Goal: Obtain resource: Download file/media

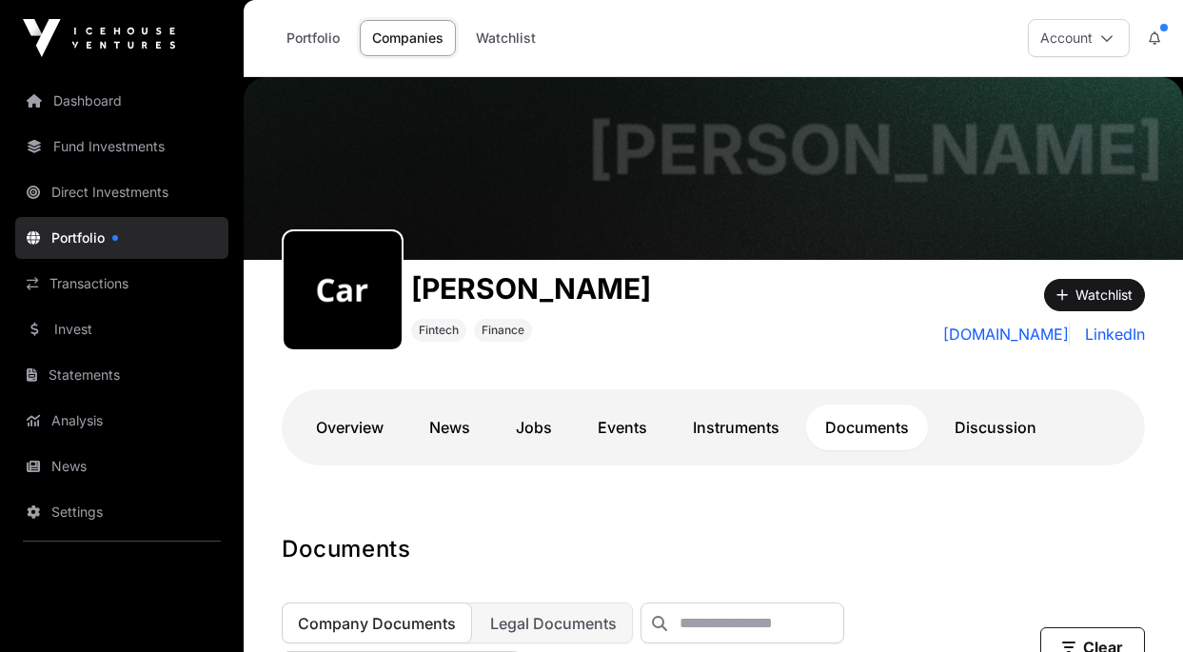
scroll to position [1020, 0]
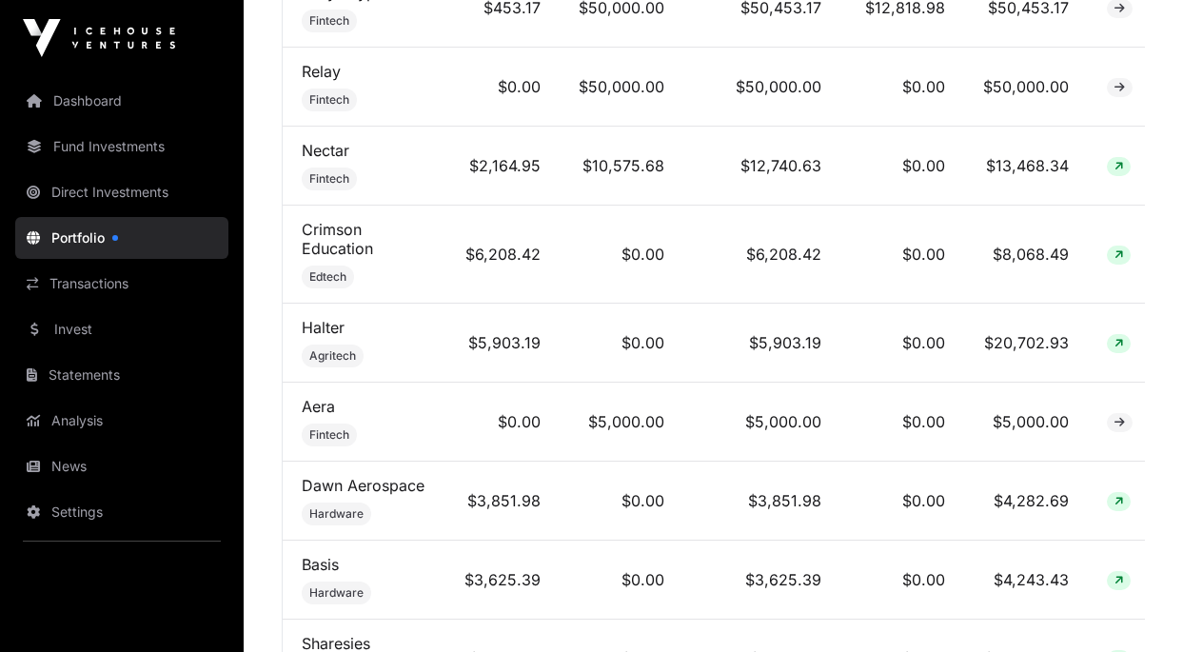
scroll to position [972, 0]
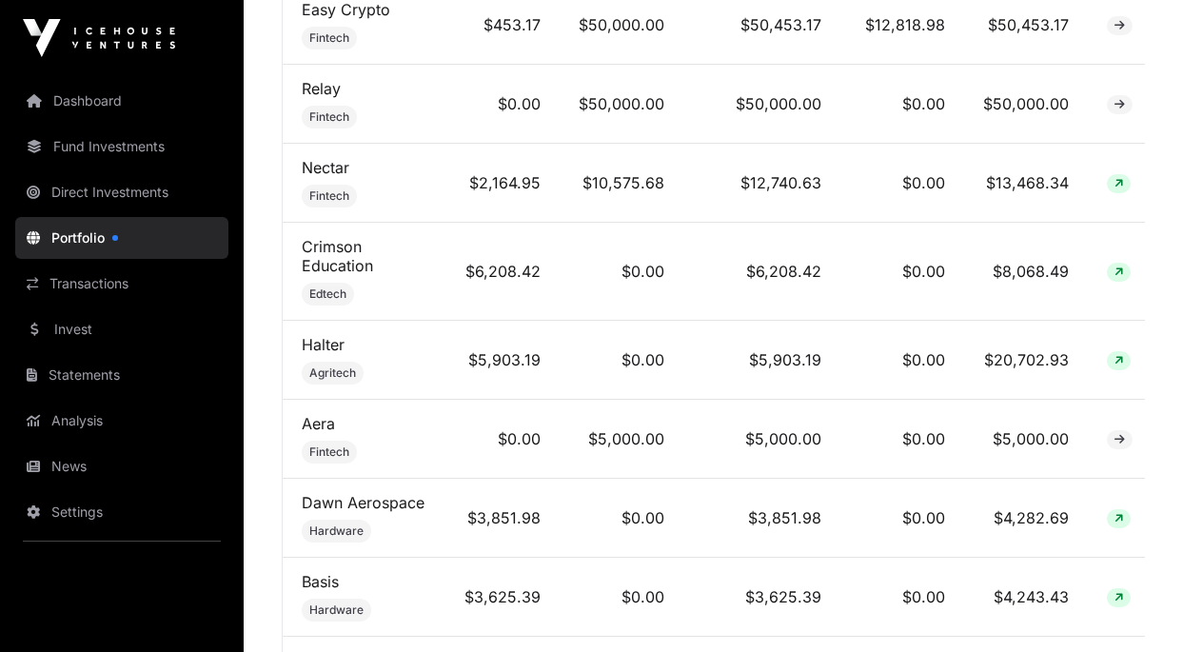
click at [364, 262] on link "Crimson Education" at bounding box center [337, 256] width 71 height 38
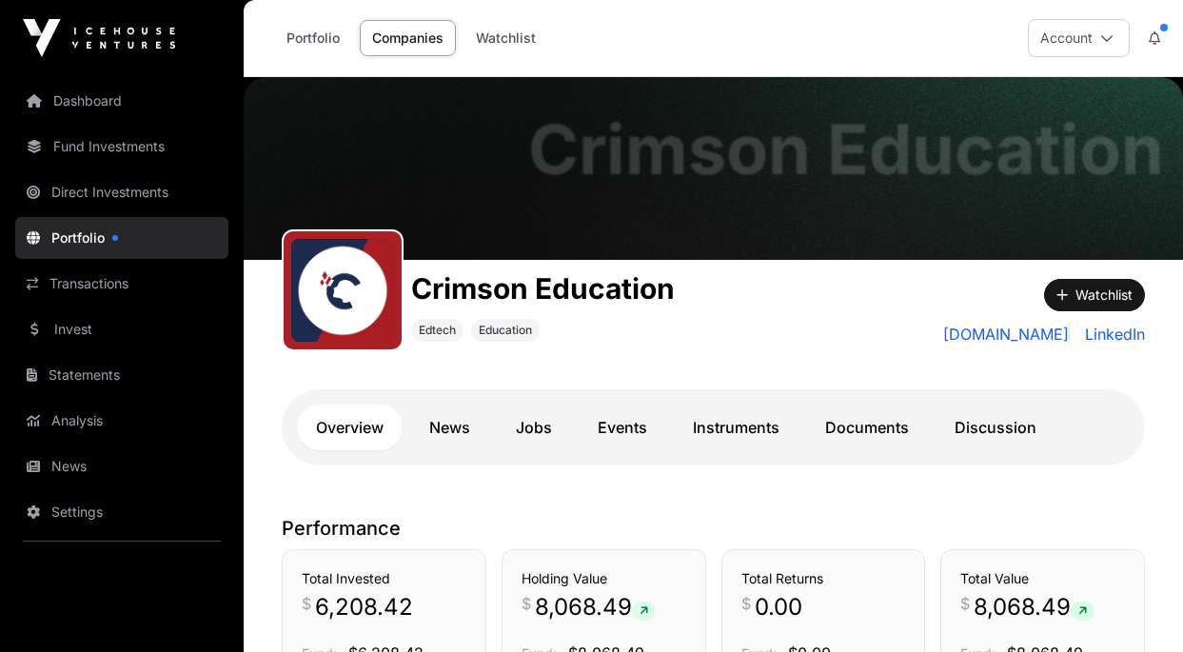
click at [863, 411] on link "Documents" at bounding box center [867, 427] width 122 height 46
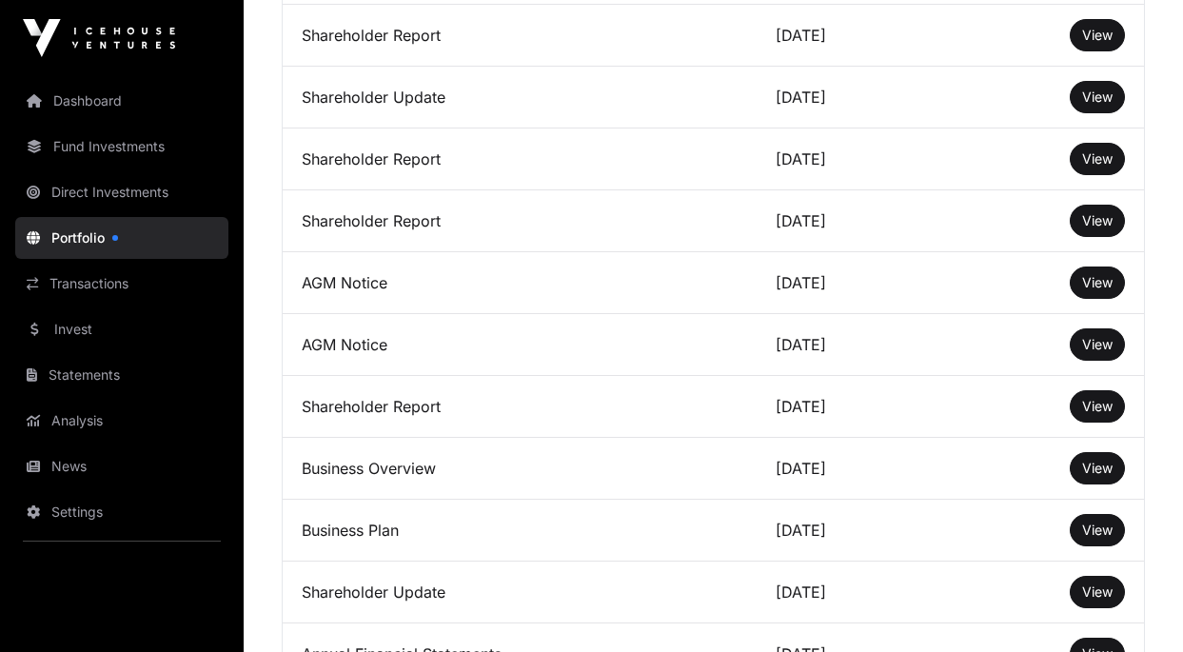
scroll to position [1145, 0]
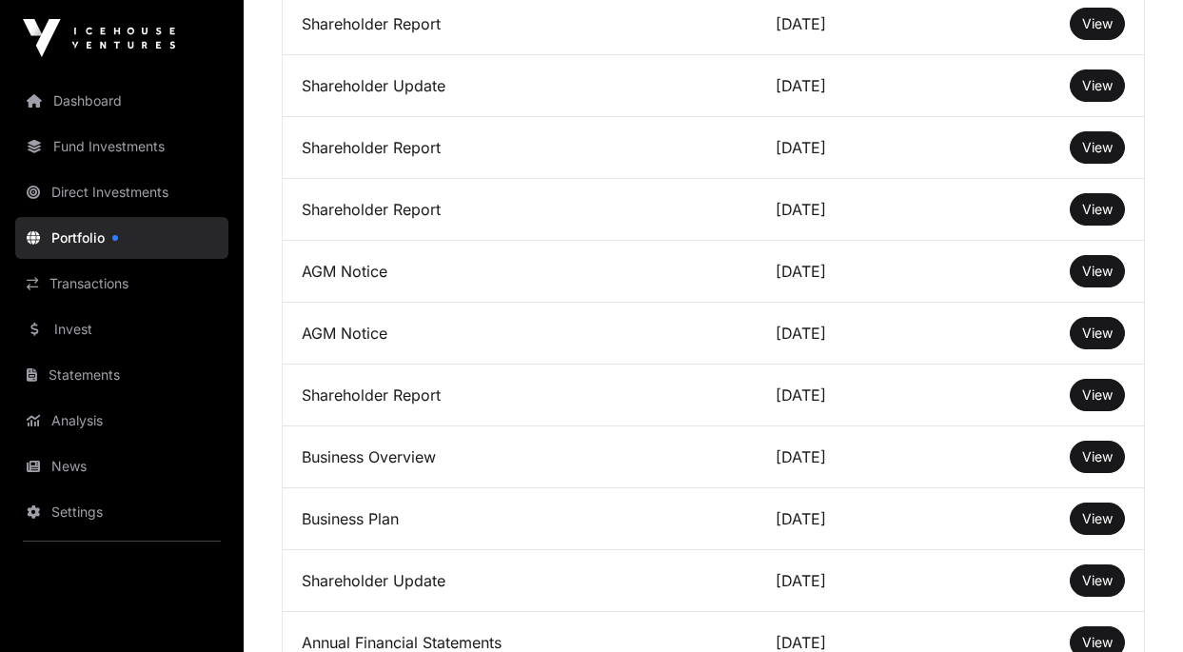
click at [1088, 471] on button "View" at bounding box center [1097, 457] width 55 height 32
click at [1091, 464] on span "View" at bounding box center [1097, 456] width 30 height 16
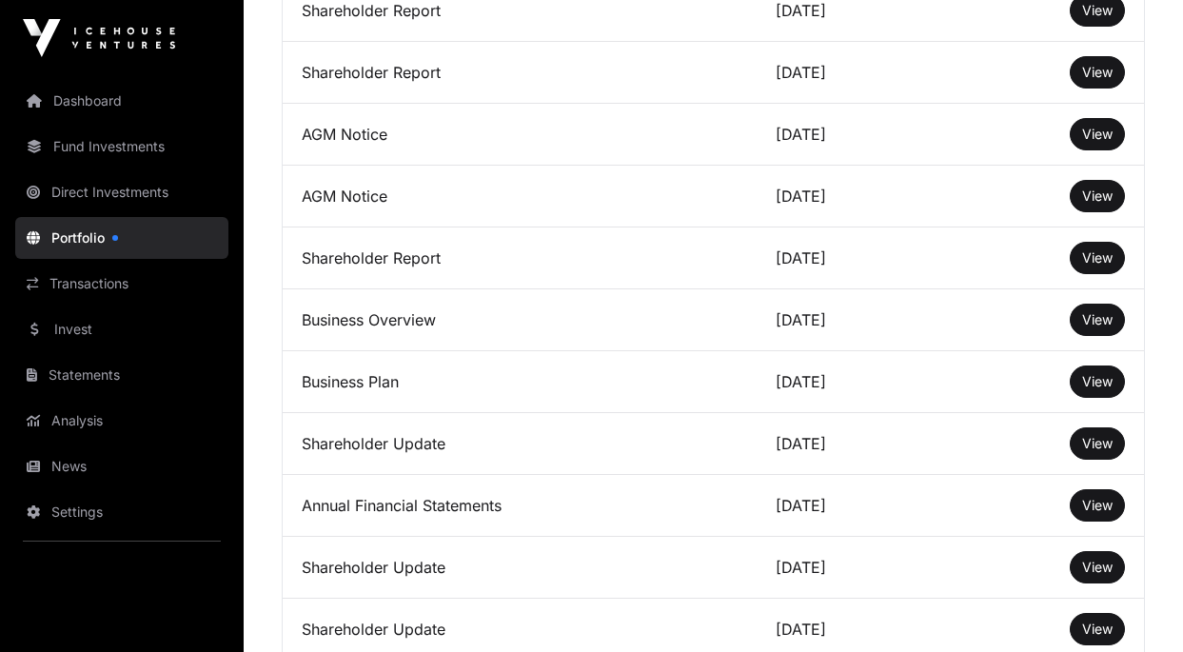
scroll to position [1279, 0]
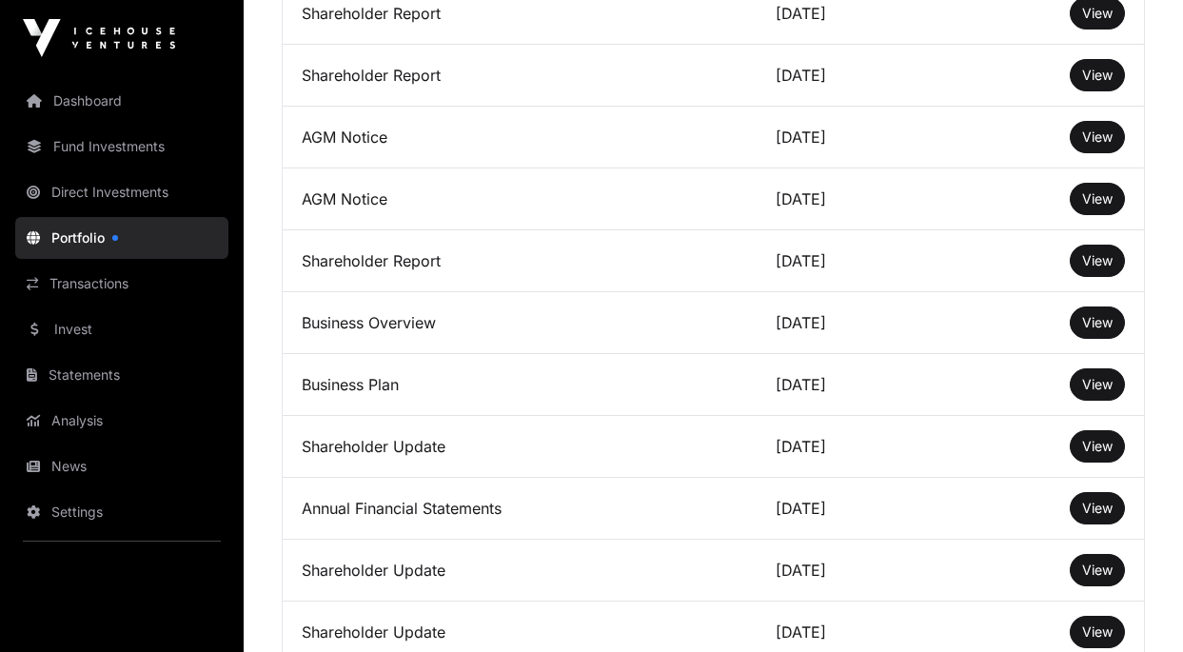
click at [1100, 384] on span "View" at bounding box center [1097, 384] width 30 height 16
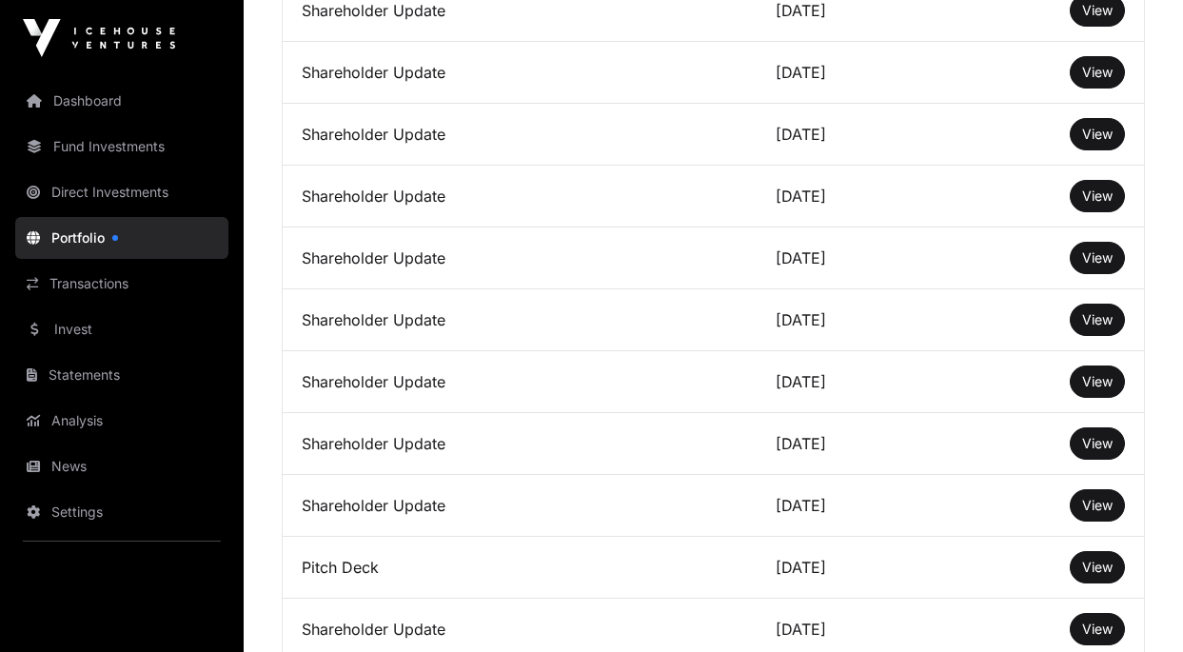
scroll to position [2188, 0]
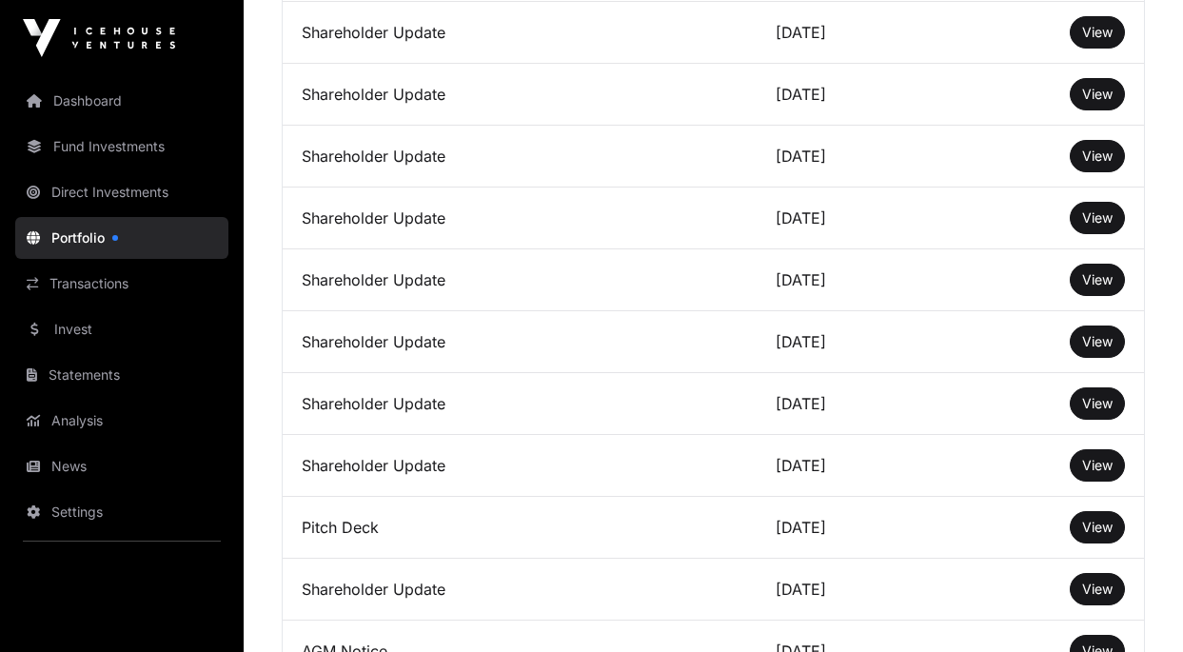
click at [1101, 521] on span "View" at bounding box center [1097, 527] width 30 height 16
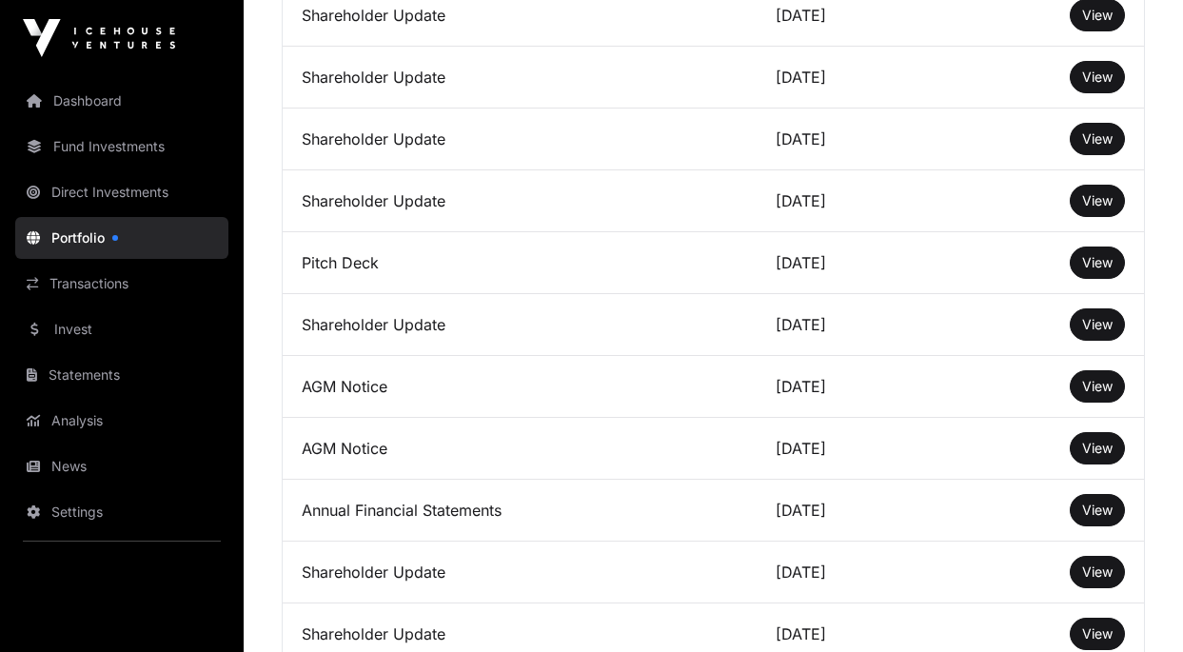
scroll to position [2649, 0]
